Goal: Transaction & Acquisition: Purchase product/service

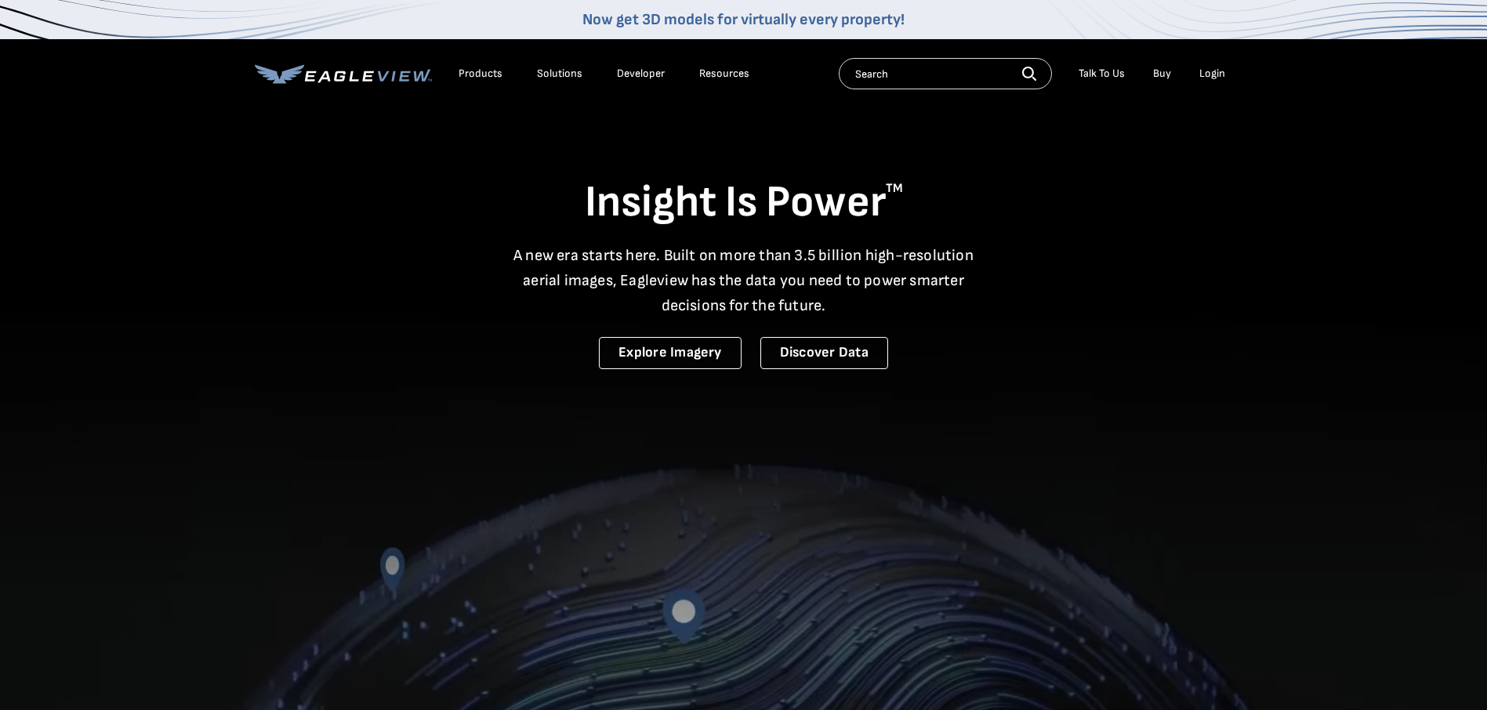
click at [1210, 74] on div "Login" at bounding box center [1212, 74] width 26 height 14
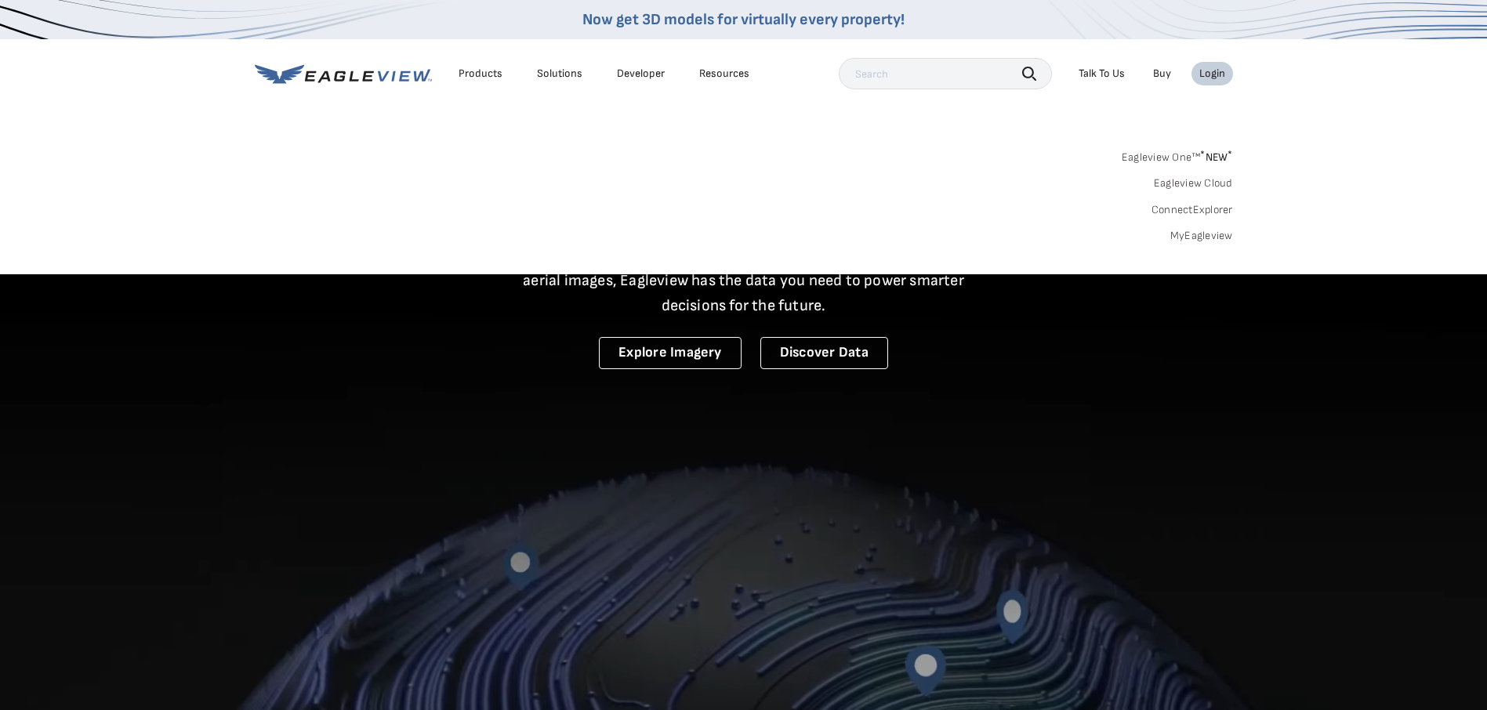
click at [1205, 235] on link "MyEagleview" at bounding box center [1201, 236] width 63 height 14
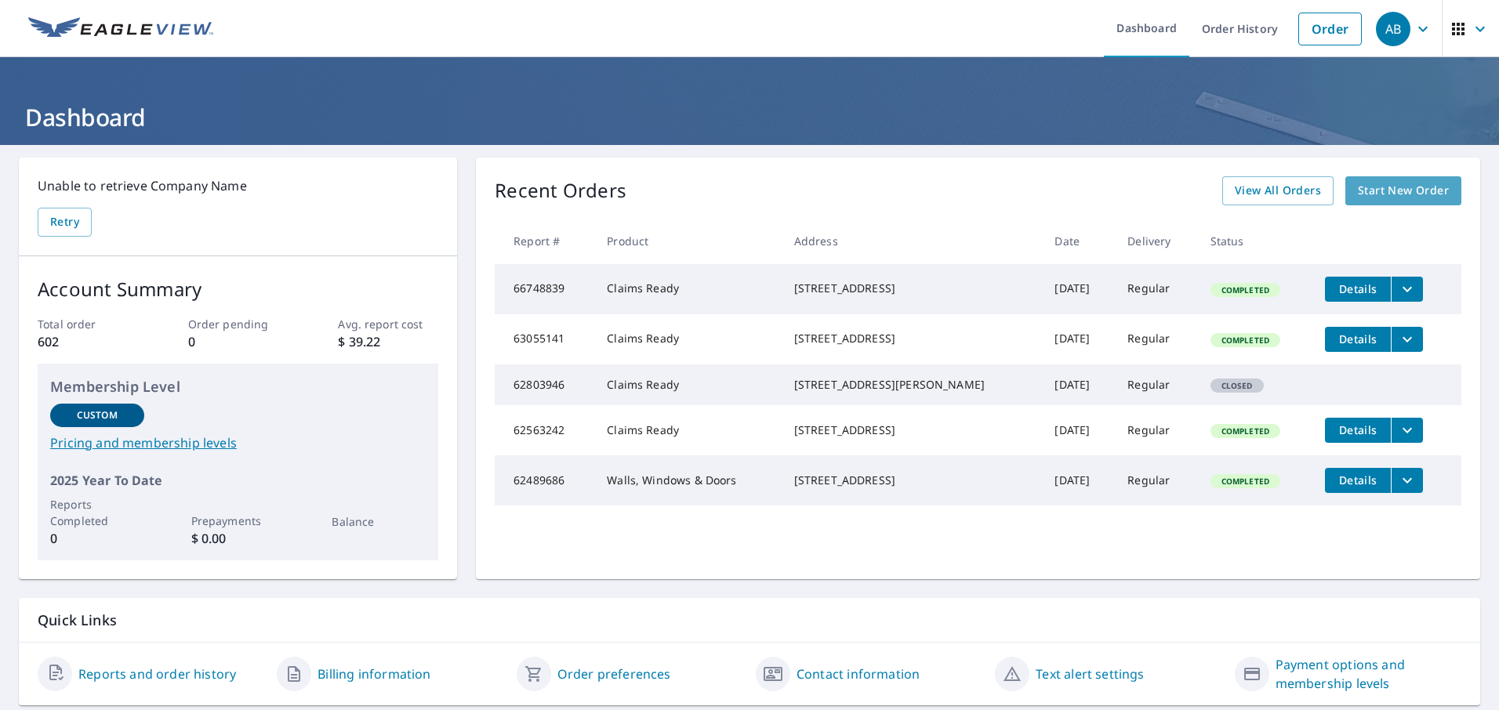
click at [1363, 177] on link "Start New Order" at bounding box center [1403, 190] width 116 height 29
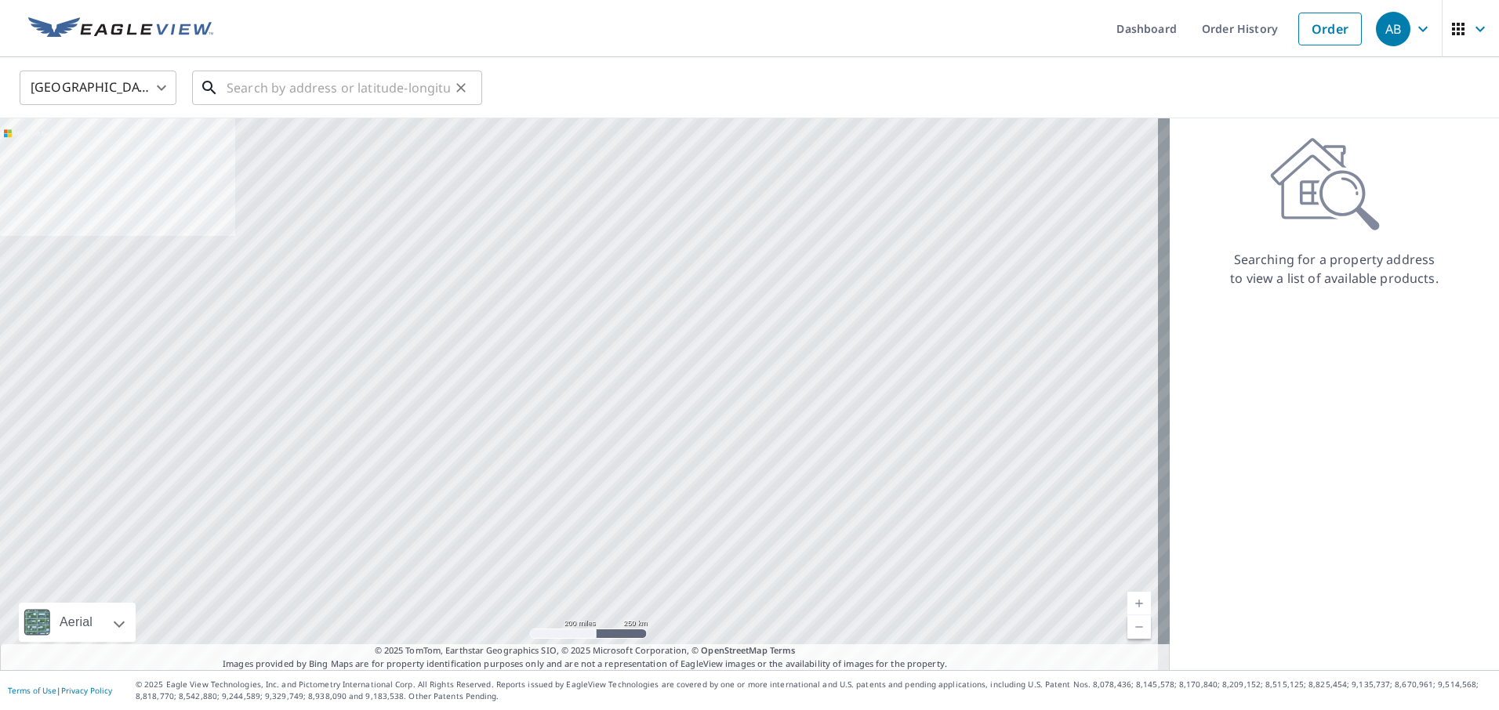
click at [237, 90] on input "text" at bounding box center [338, 88] width 223 height 44
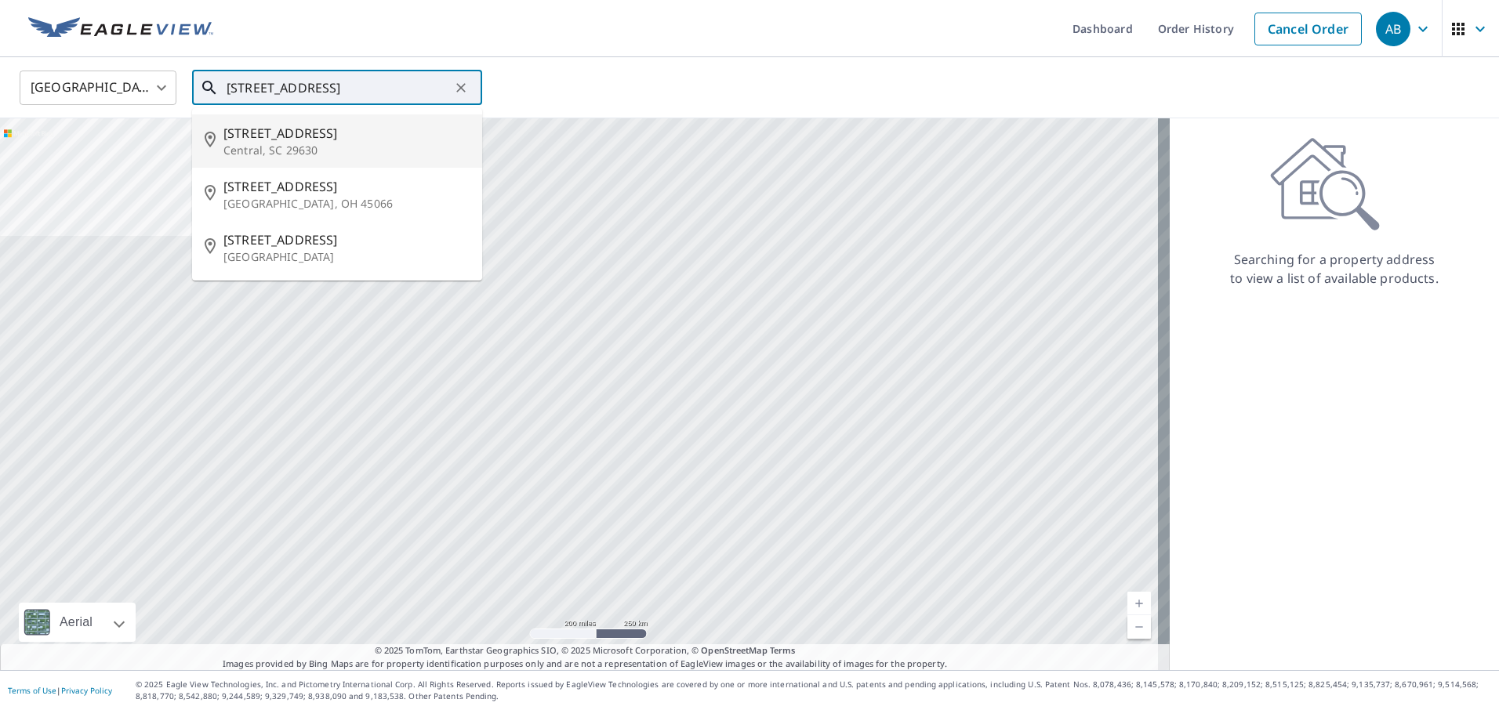
click at [231, 143] on p "Central, SC 29630" at bounding box center [346, 151] width 246 height 16
type input "[STREET_ADDRESS]"
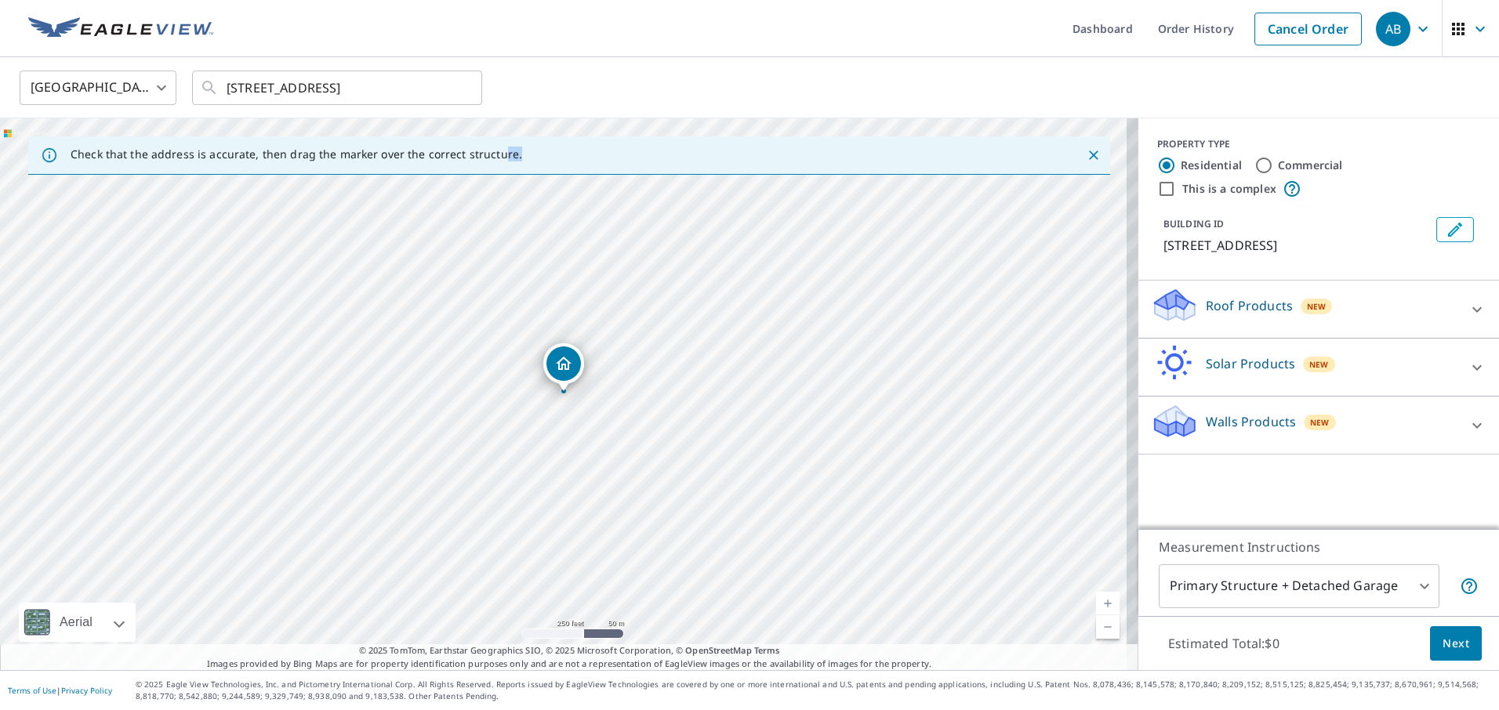
drag, startPoint x: 495, startPoint y: 140, endPoint x: 1114, endPoint y: 255, distance: 629.2
click at [1114, 255] on div "Check that the address is accurate, then drag the marker over the correct struc…" at bounding box center [569, 394] width 1138 height 552
click at [1101, 601] on link "Current Level 17, Zoom In" at bounding box center [1108, 604] width 24 height 24
click at [1101, 601] on link "Current Level 18, Zoom In" at bounding box center [1108, 604] width 24 height 24
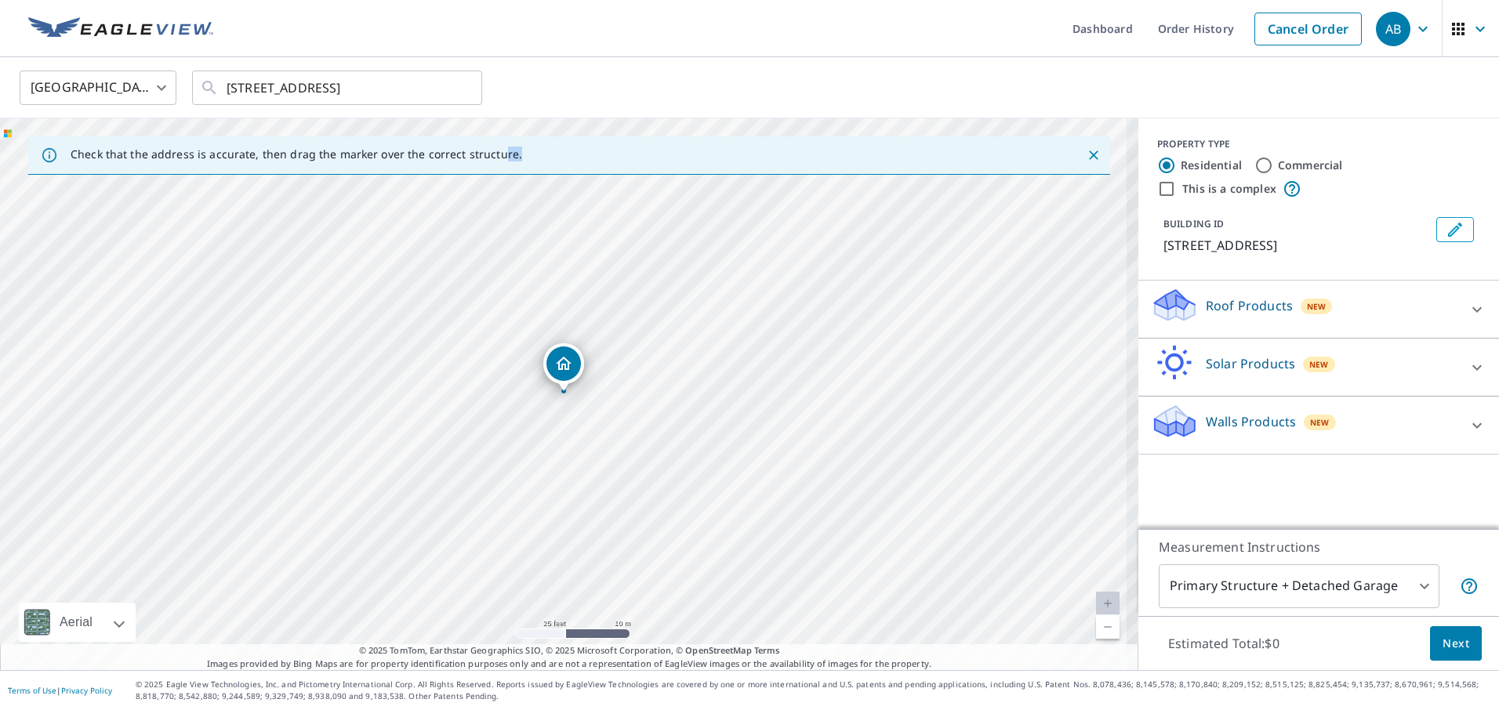
click at [1101, 601] on link "Current Level 20, Zoom In Disabled" at bounding box center [1108, 604] width 24 height 24
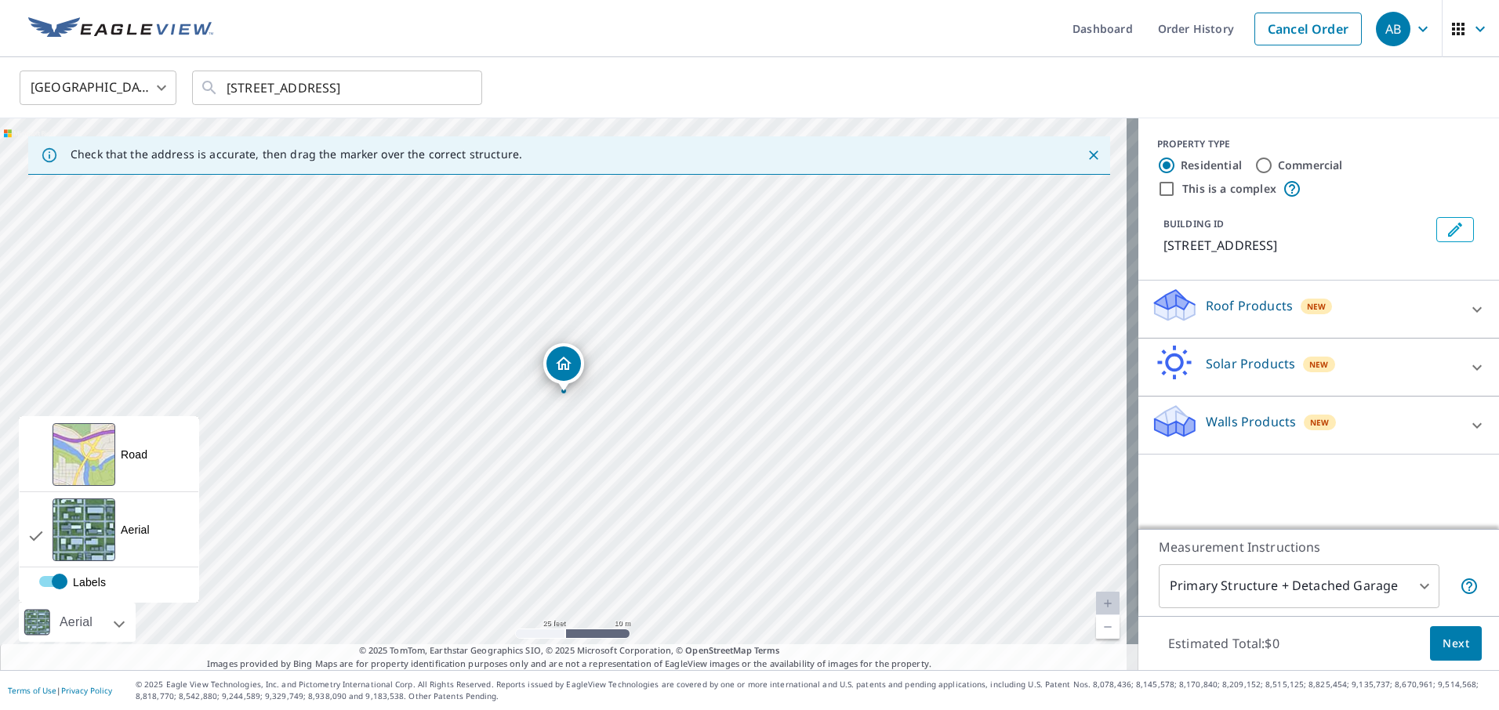
click at [107, 625] on div at bounding box center [101, 622] width 9 height 39
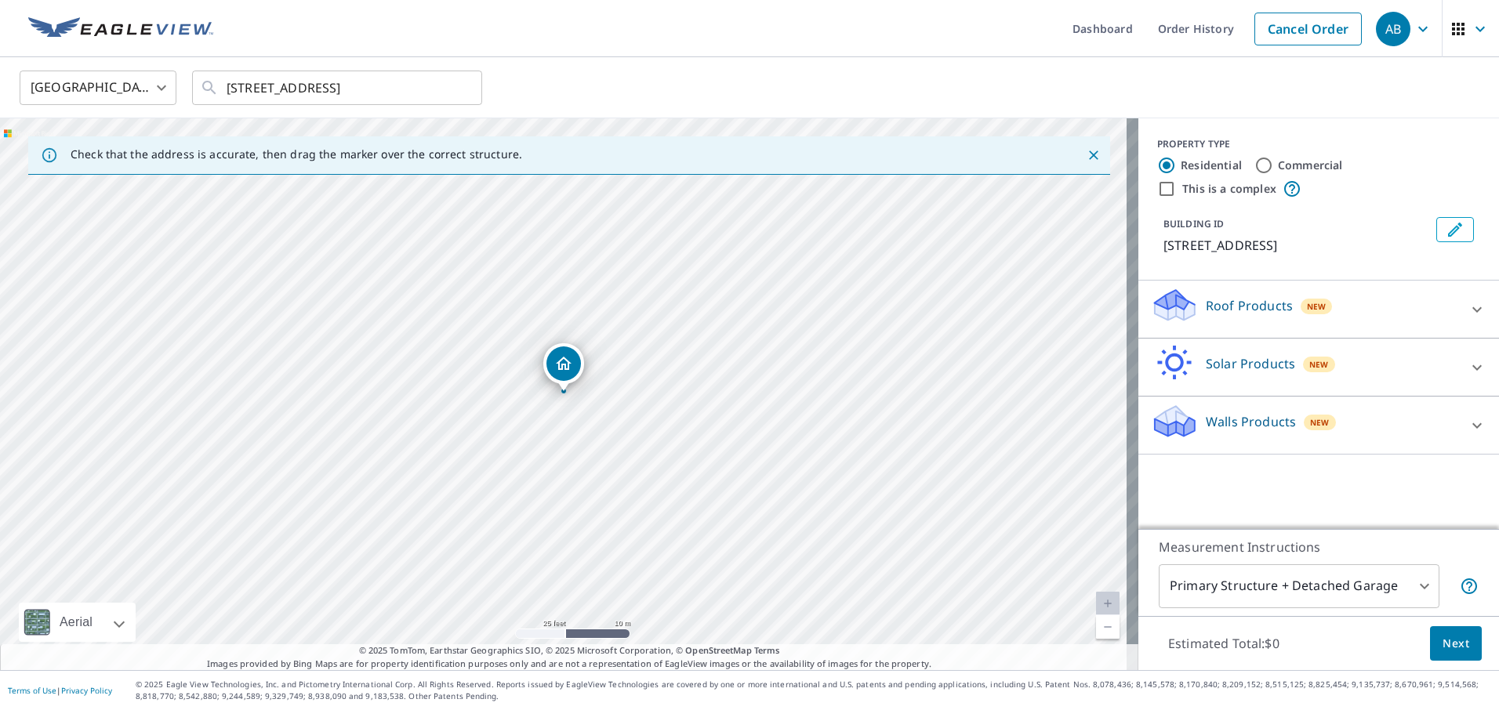
click at [107, 625] on div at bounding box center [101, 622] width 9 height 39
